Goal: Navigation & Orientation: Find specific page/section

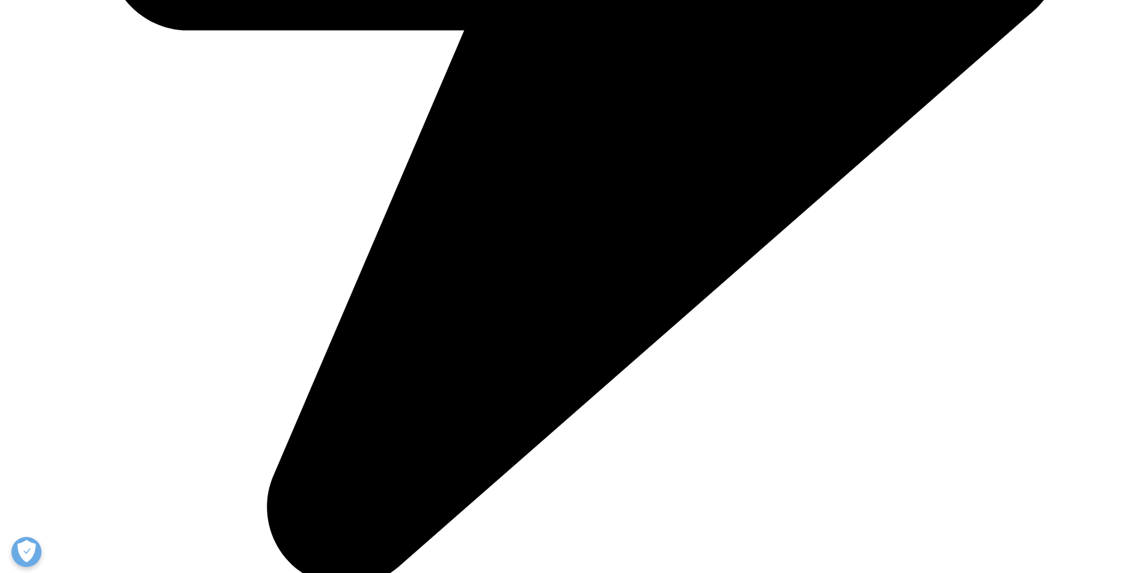
scroll to position [2298, 0]
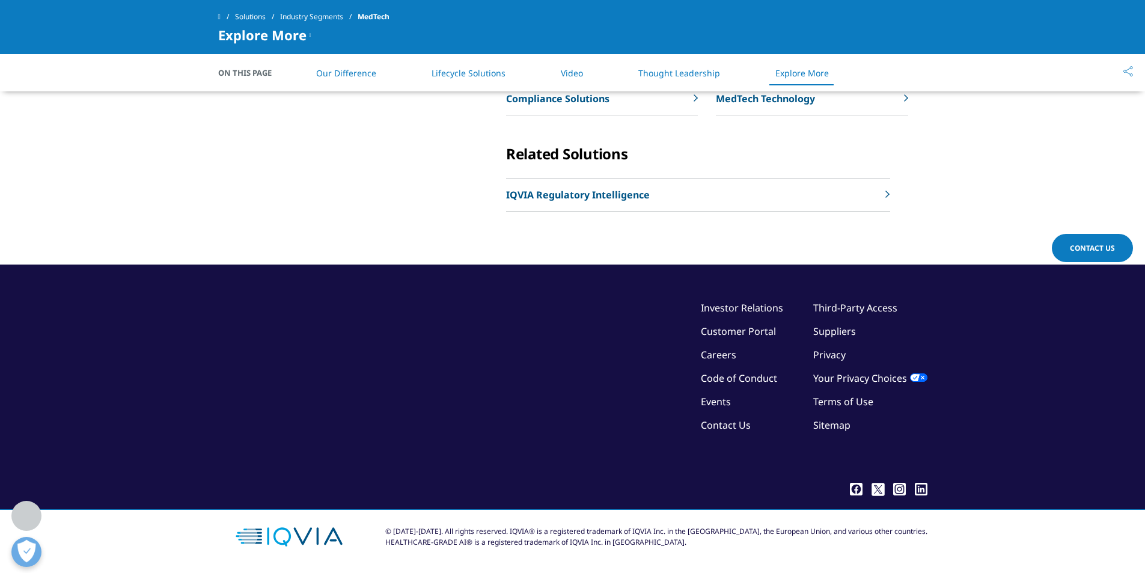
click at [829, 346] on ul "Third-Party Access Suppliers Privacy Your Privacy Choices Terms of Use Sitemap" at bounding box center [870, 370] width 114 height 141
click at [829, 353] on link "Privacy" at bounding box center [829, 354] width 32 height 13
